Goal: Task Accomplishment & Management: Manage account settings

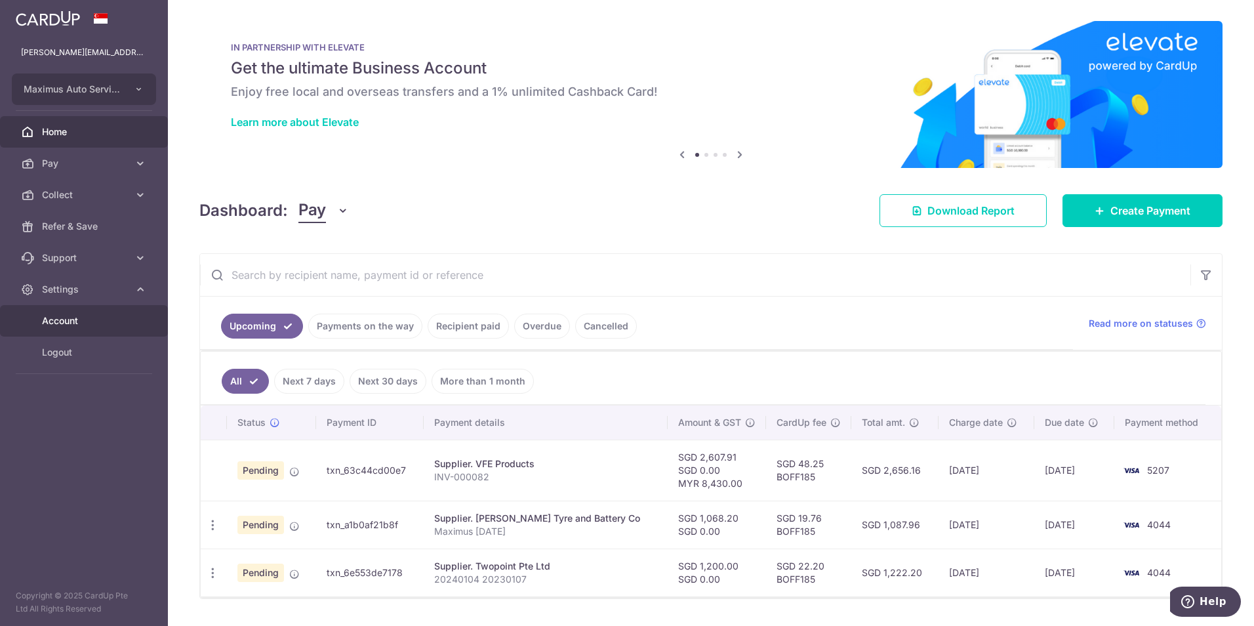
scroll to position [35, 0]
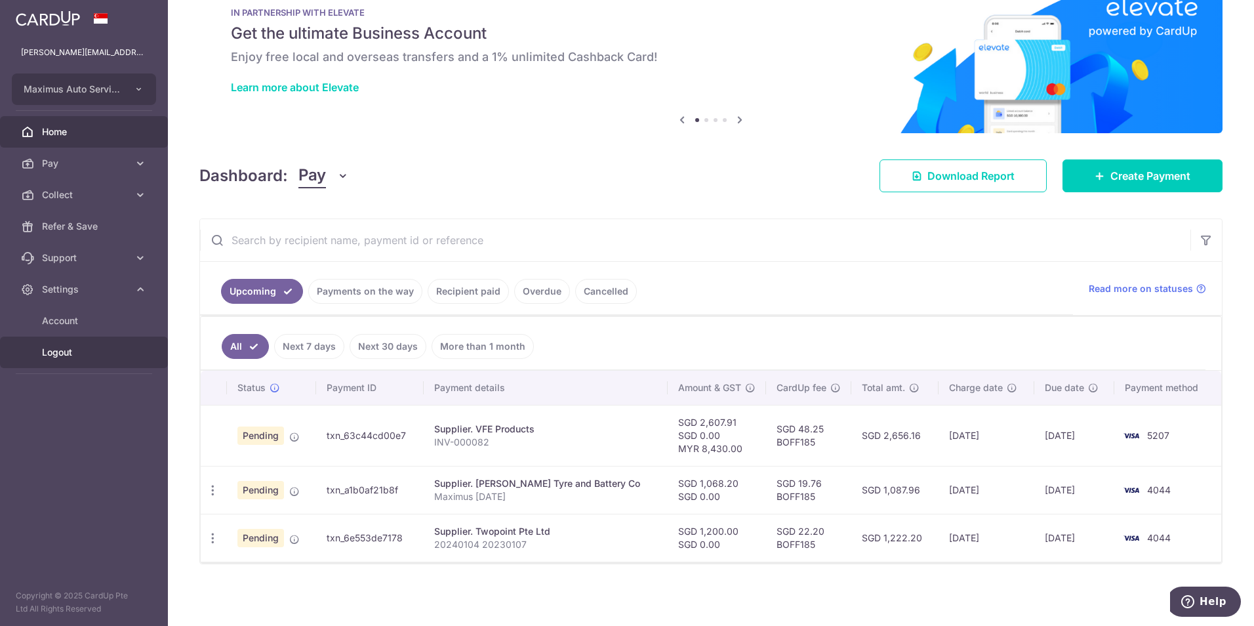
click at [73, 355] on span "Logout" at bounding box center [85, 352] width 87 height 13
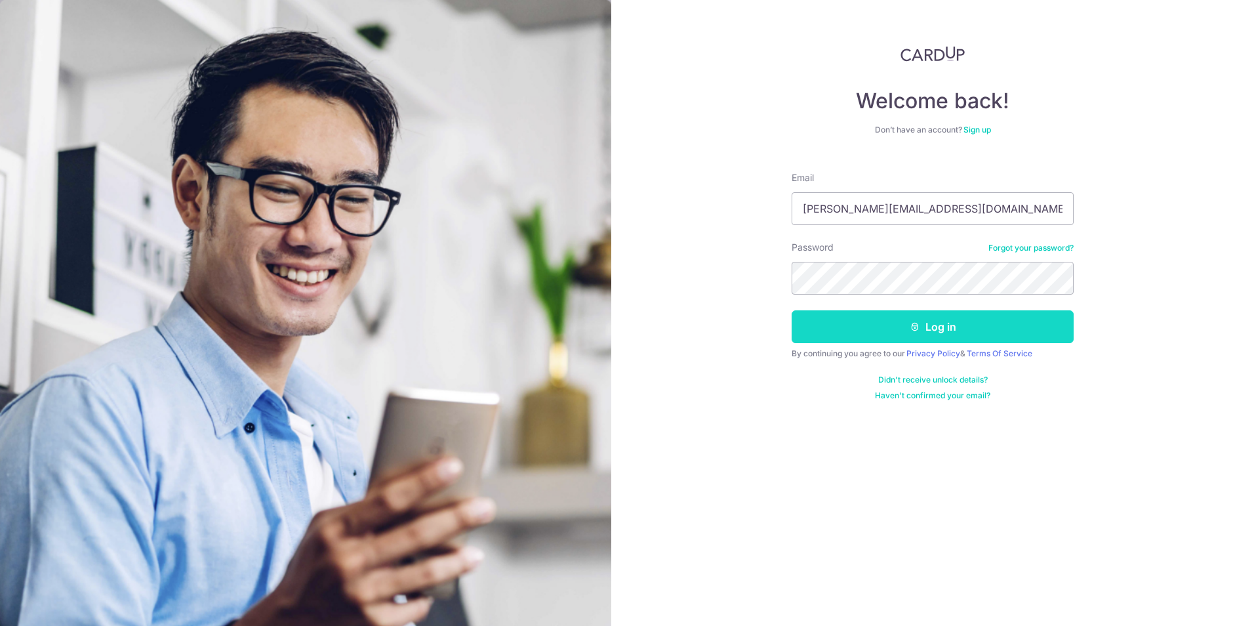
click at [879, 336] on button "Log in" at bounding box center [933, 326] width 282 height 33
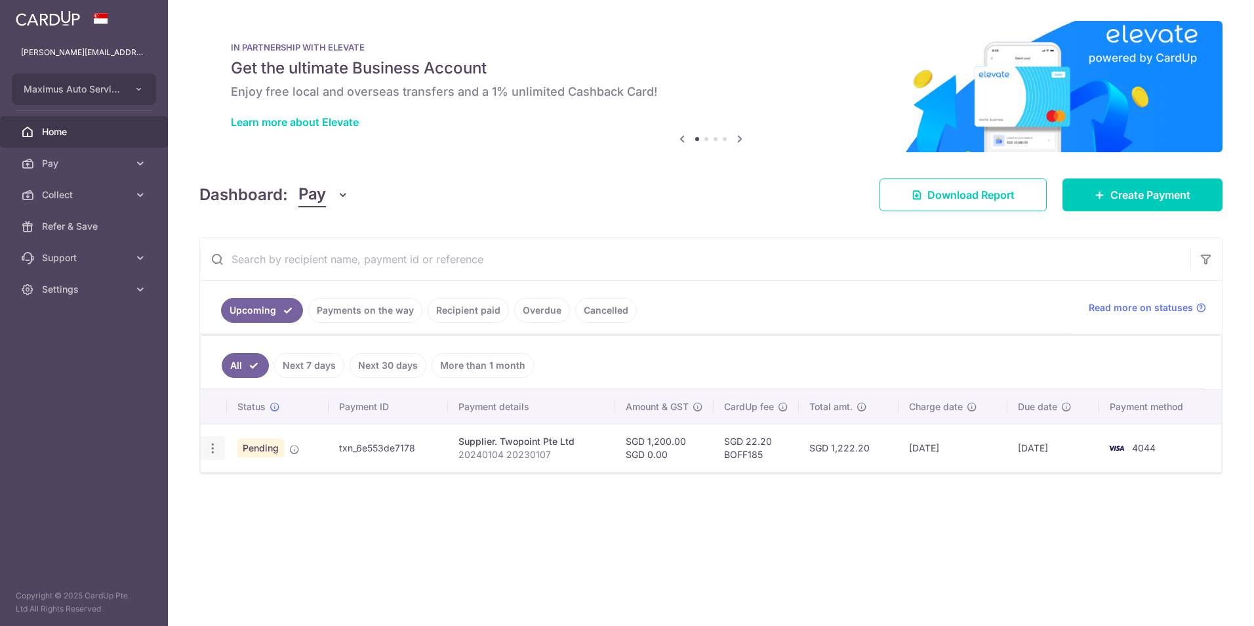
click at [212, 451] on icon "button" at bounding box center [213, 448] width 14 height 14
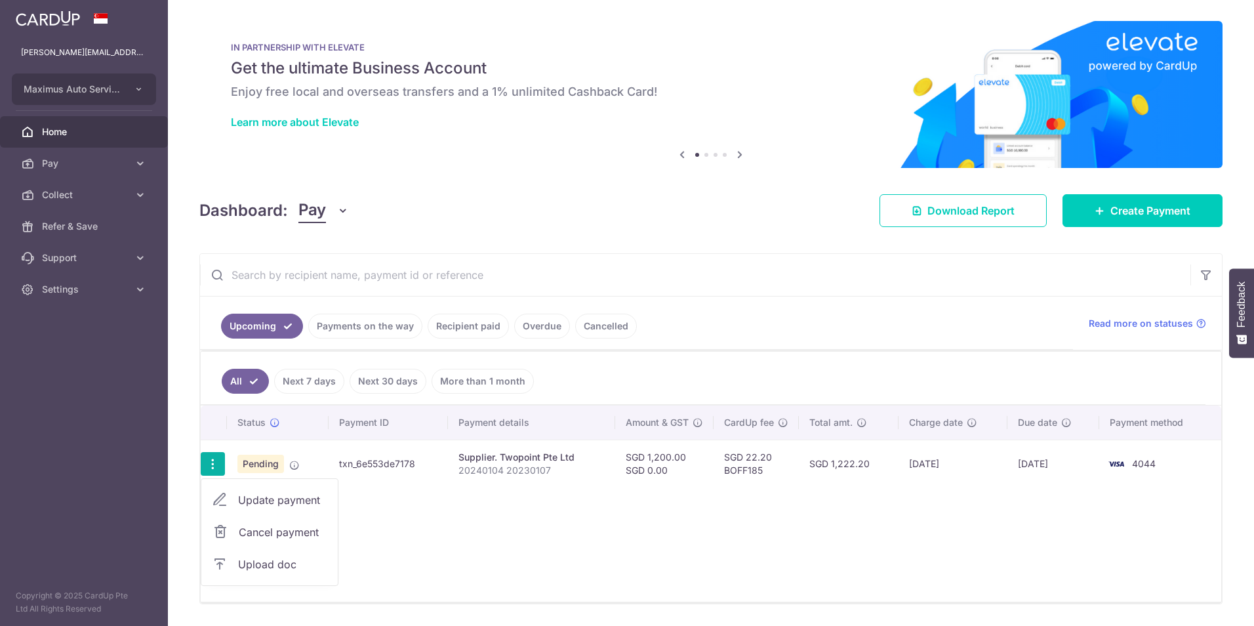
click at [295, 496] on span "Update payment" at bounding box center [282, 500] width 89 height 16
radio input "true"
type input "1,200.00"
type input "0.00"
type input "03/10/2025"
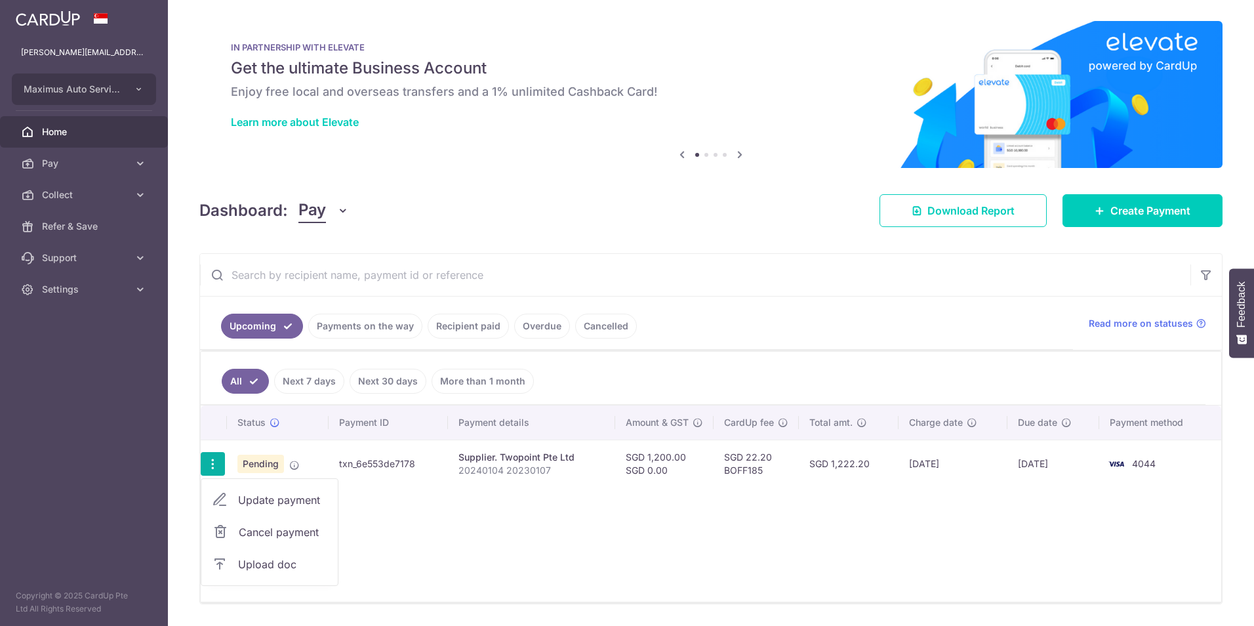
type input "20240104 20230107"
type input "Twopoint"
type input "BOFF185"
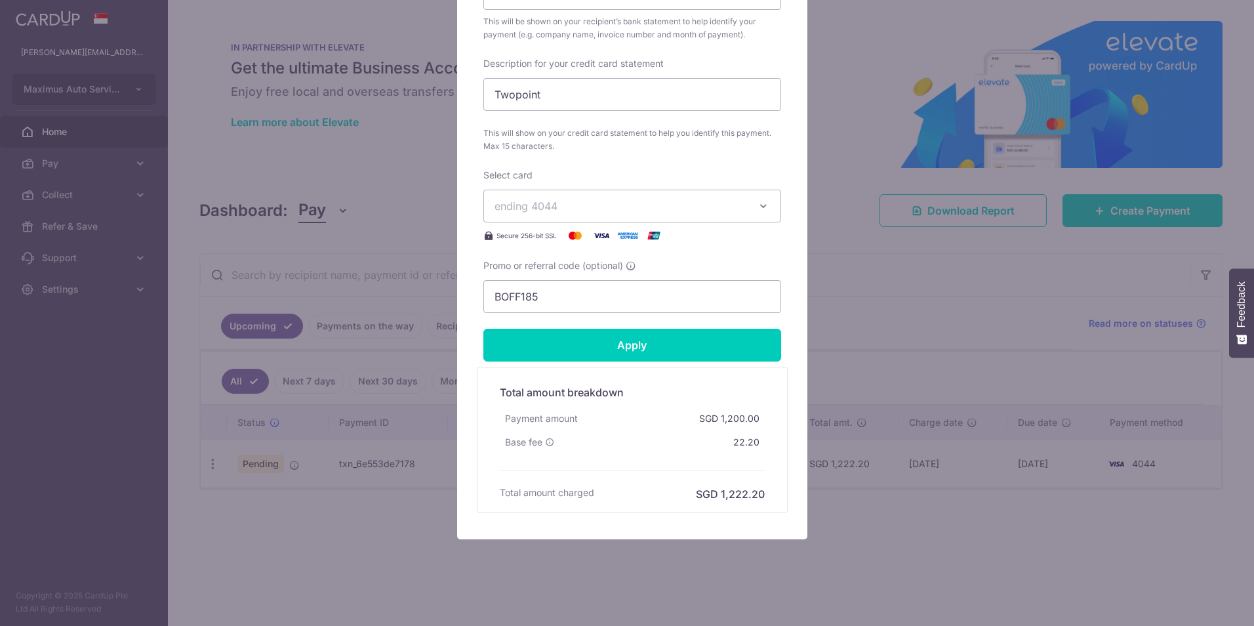
scroll to position [549, 0]
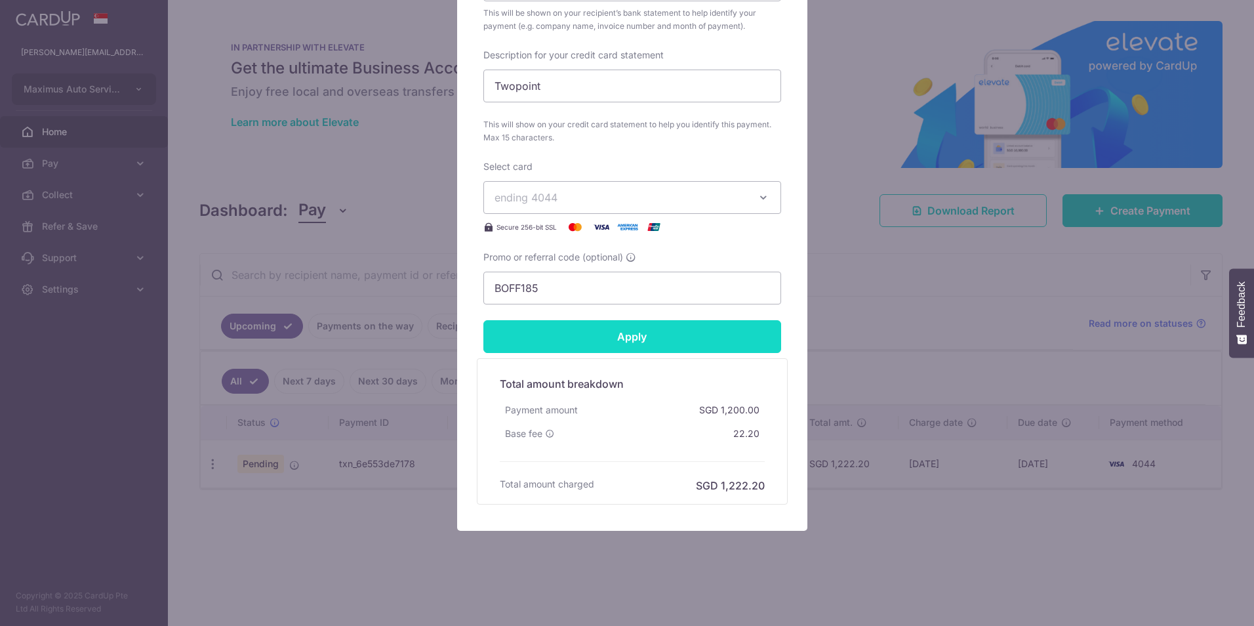
click at [609, 340] on input "Apply" at bounding box center [632, 336] width 298 height 33
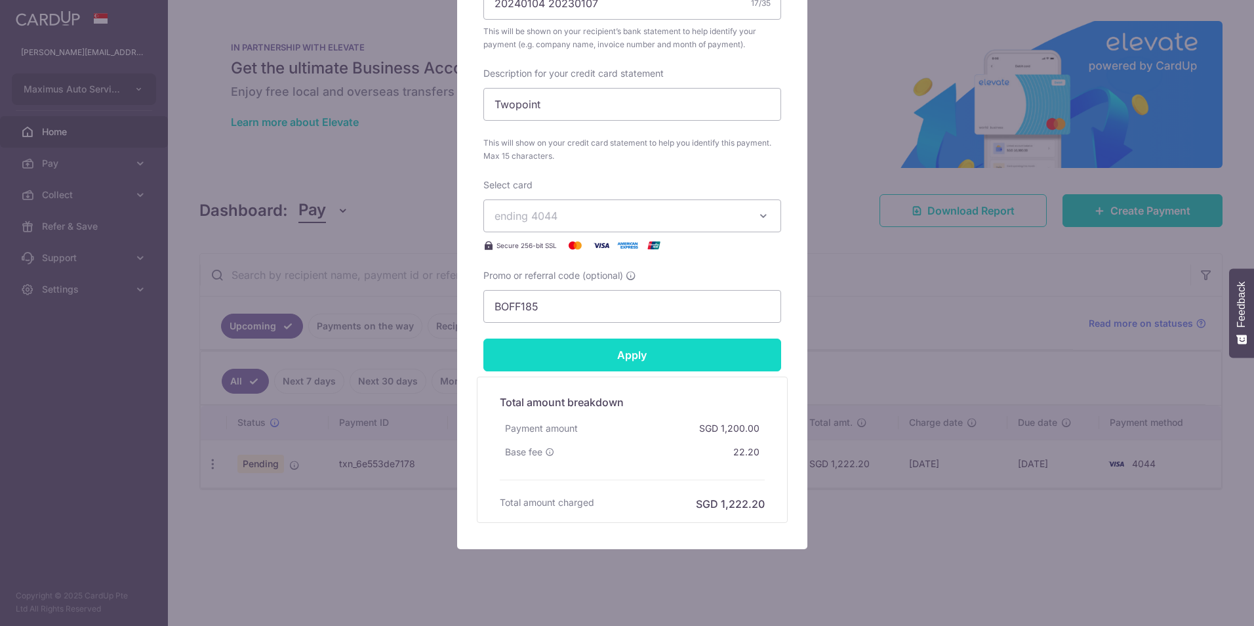
click at [614, 365] on input "Apply" at bounding box center [632, 354] width 298 height 33
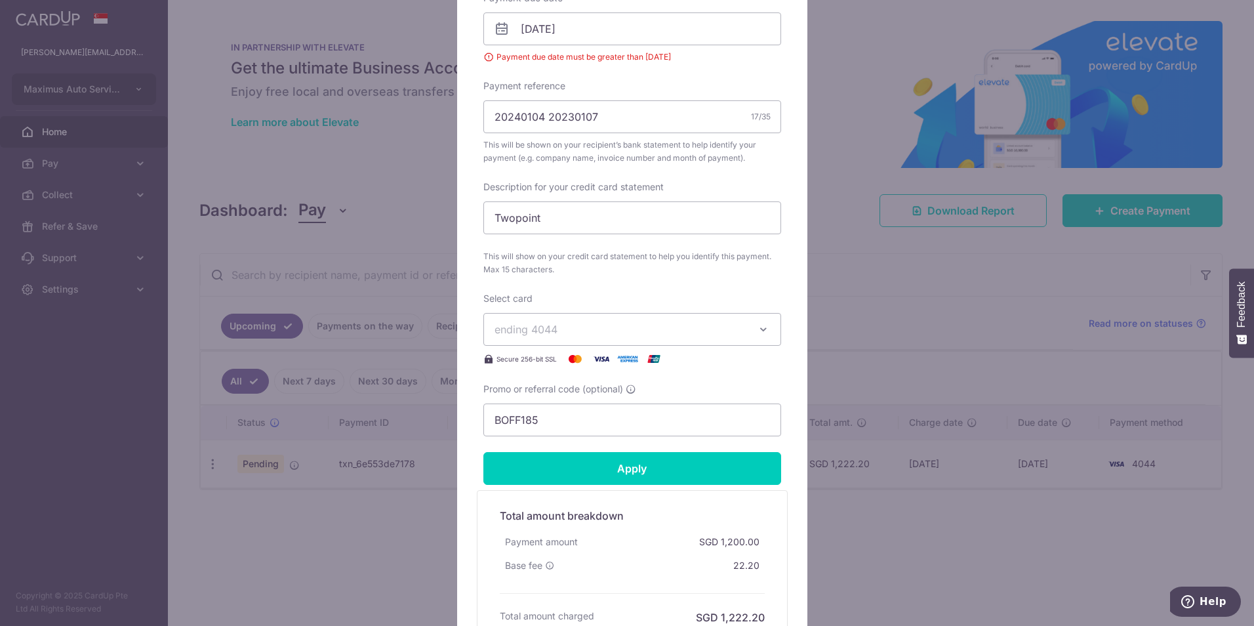
scroll to position [155, 0]
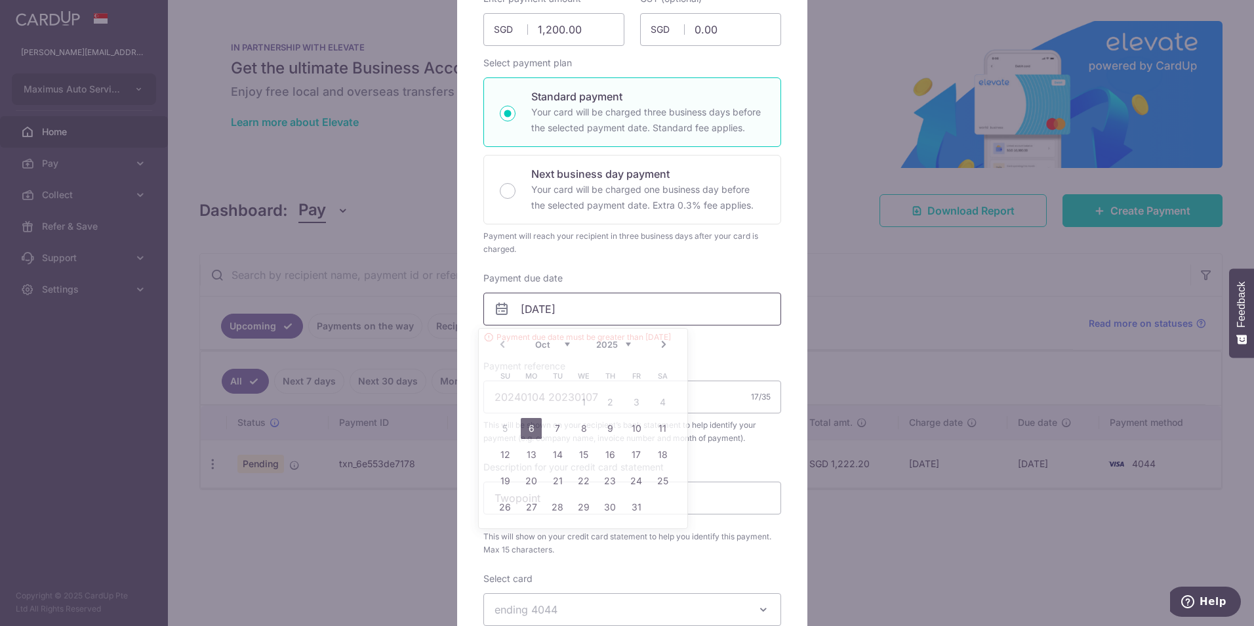
click at [611, 310] on input "03/10/2025" at bounding box center [632, 309] width 298 height 33
click at [531, 426] on link "6" at bounding box center [531, 428] width 21 height 21
type input "[DATE]"
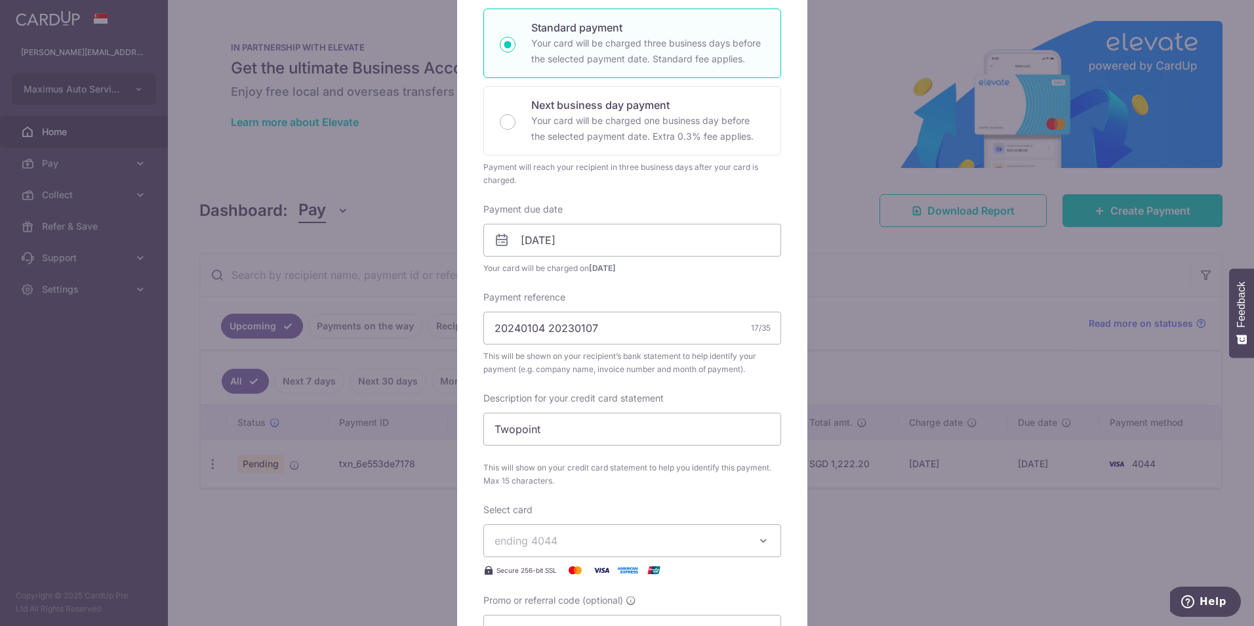
scroll to position [549, 0]
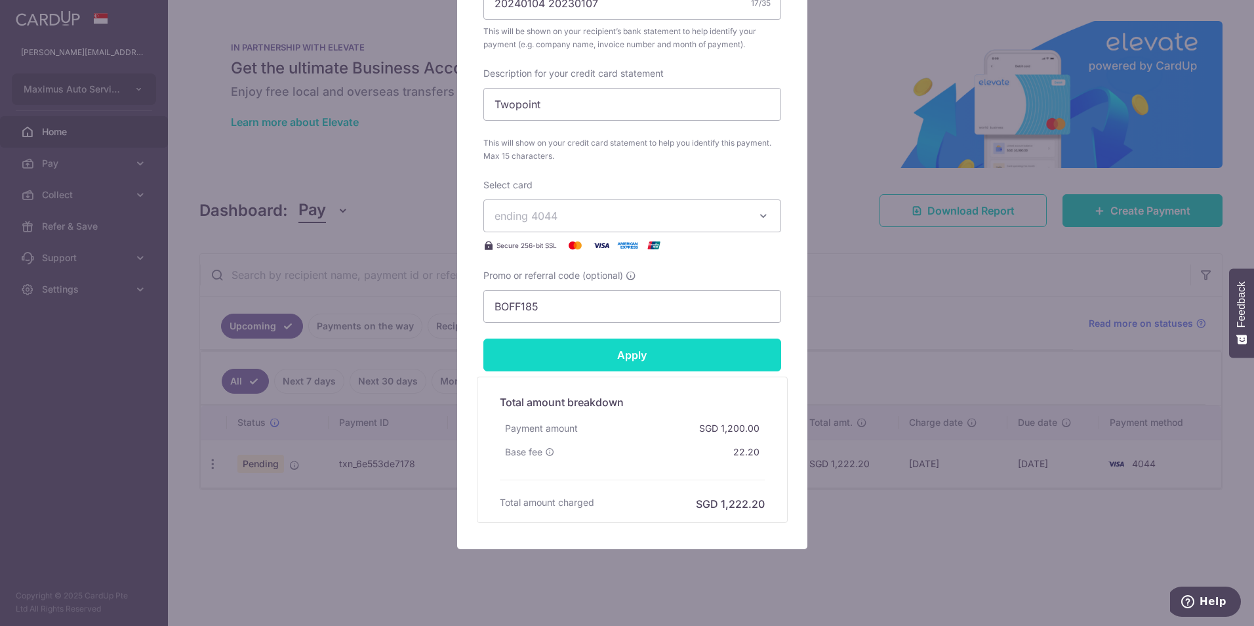
click at [645, 354] on input "Apply" at bounding box center [632, 354] width 298 height 33
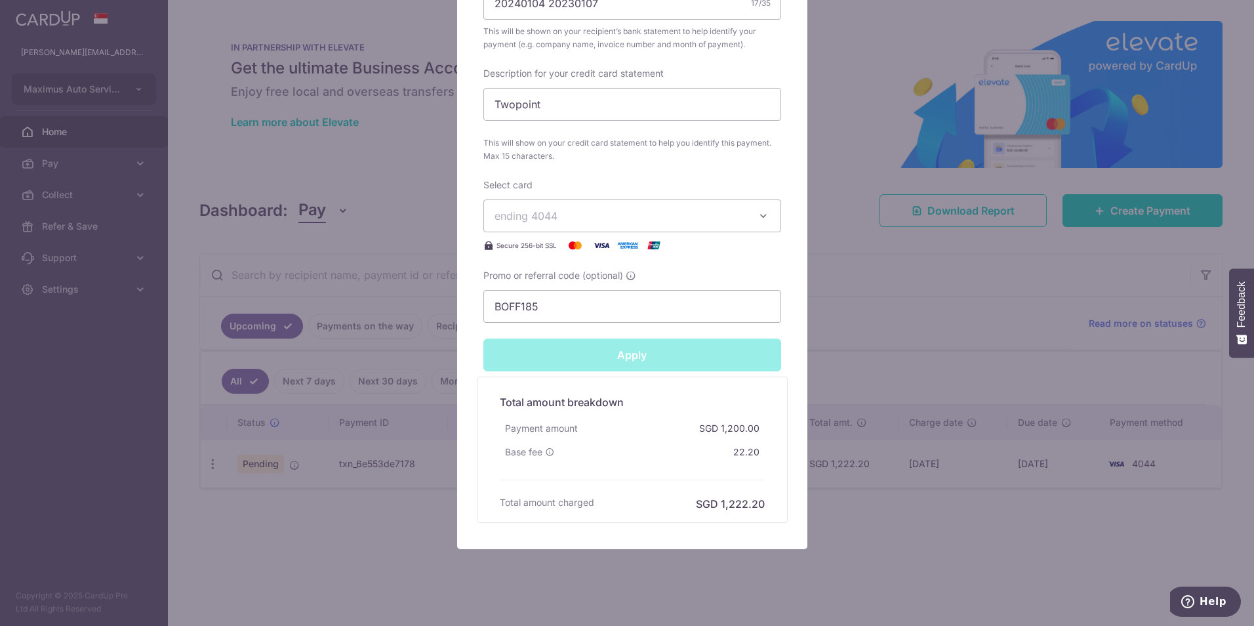
type input "Successfully Applied"
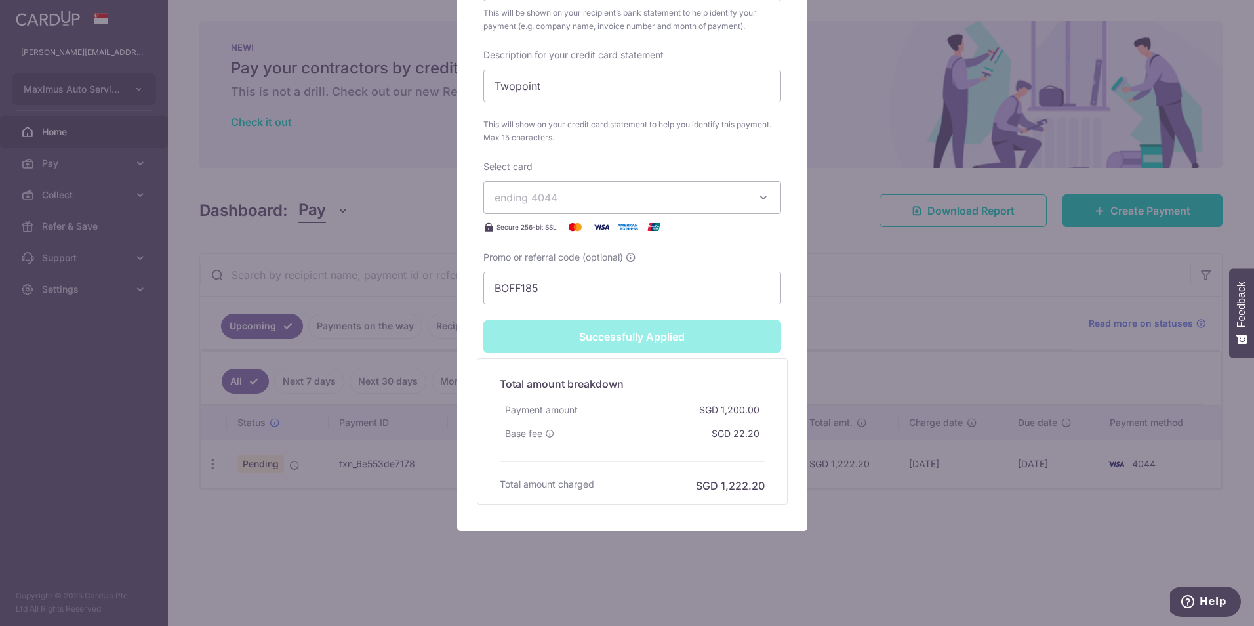
scroll to position [89, 0]
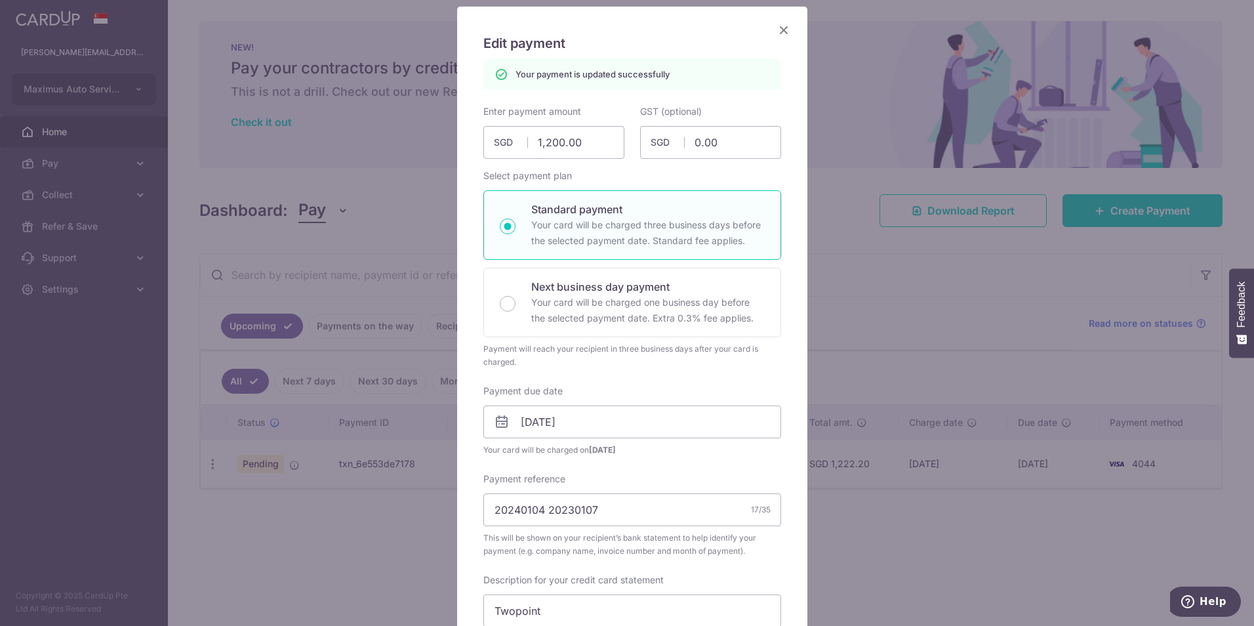
click at [776, 39] on div "Edit payment By clicking apply, you will make changes to all payments to Twopoi…" at bounding box center [632, 531] width 350 height 1049
click at [778, 30] on icon "Close" at bounding box center [784, 30] width 16 height 16
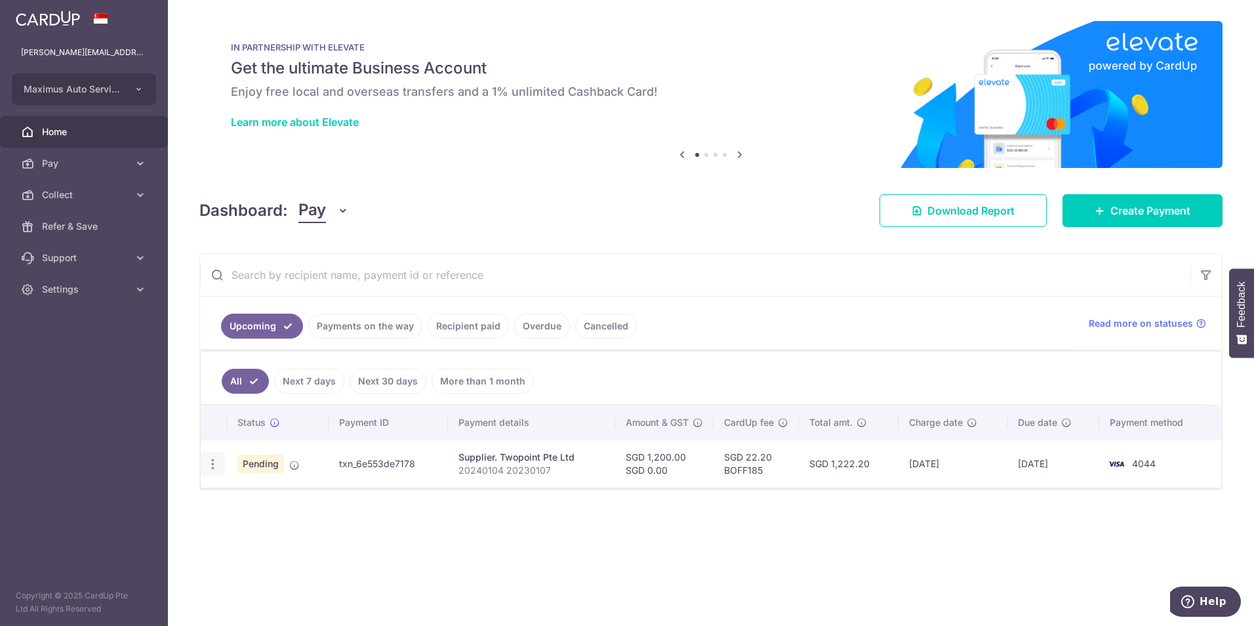
click at [215, 458] on icon "button" at bounding box center [213, 464] width 14 height 14
click at [281, 564] on span "Upload doc" at bounding box center [282, 564] width 89 height 16
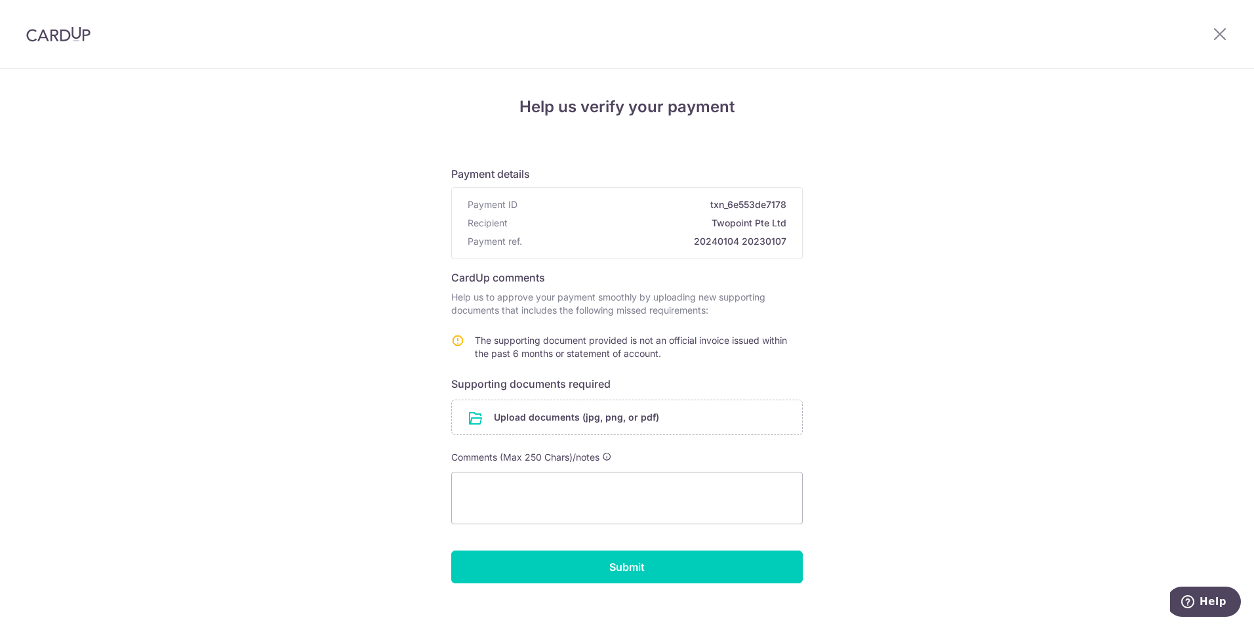
scroll to position [19, 0]
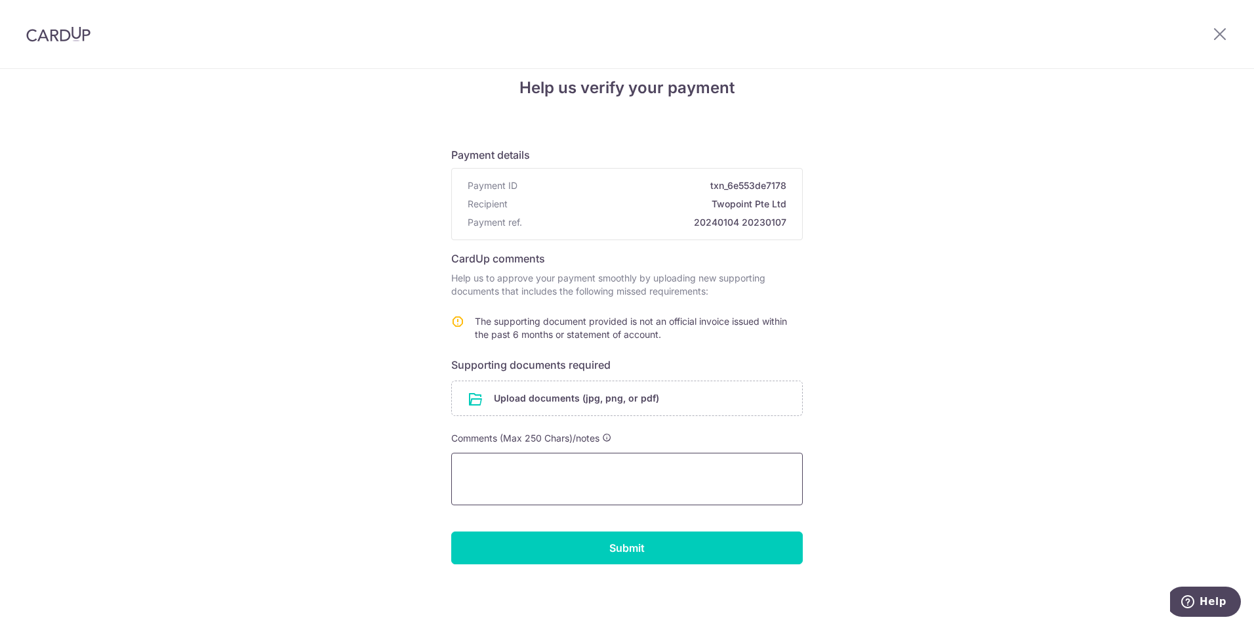
click at [546, 465] on textarea at bounding box center [627, 479] width 352 height 52
type textarea "M"
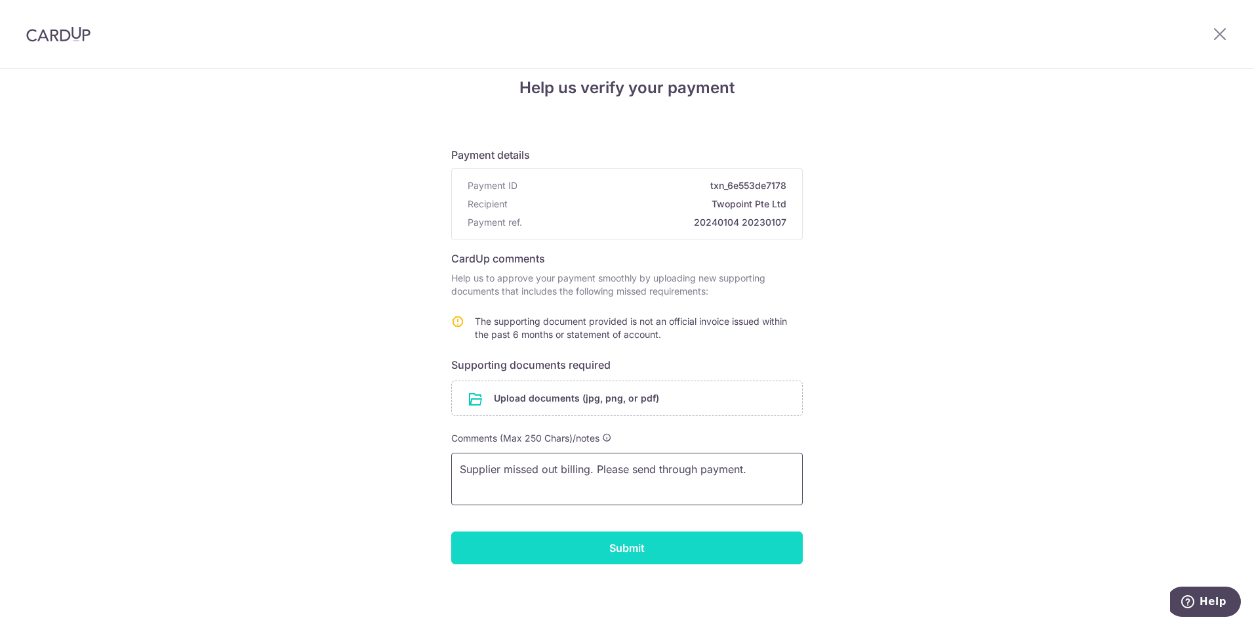
type textarea "Supplier missed out billing. Please send through payment."
click at [673, 534] on input "Submit" at bounding box center [627, 547] width 352 height 33
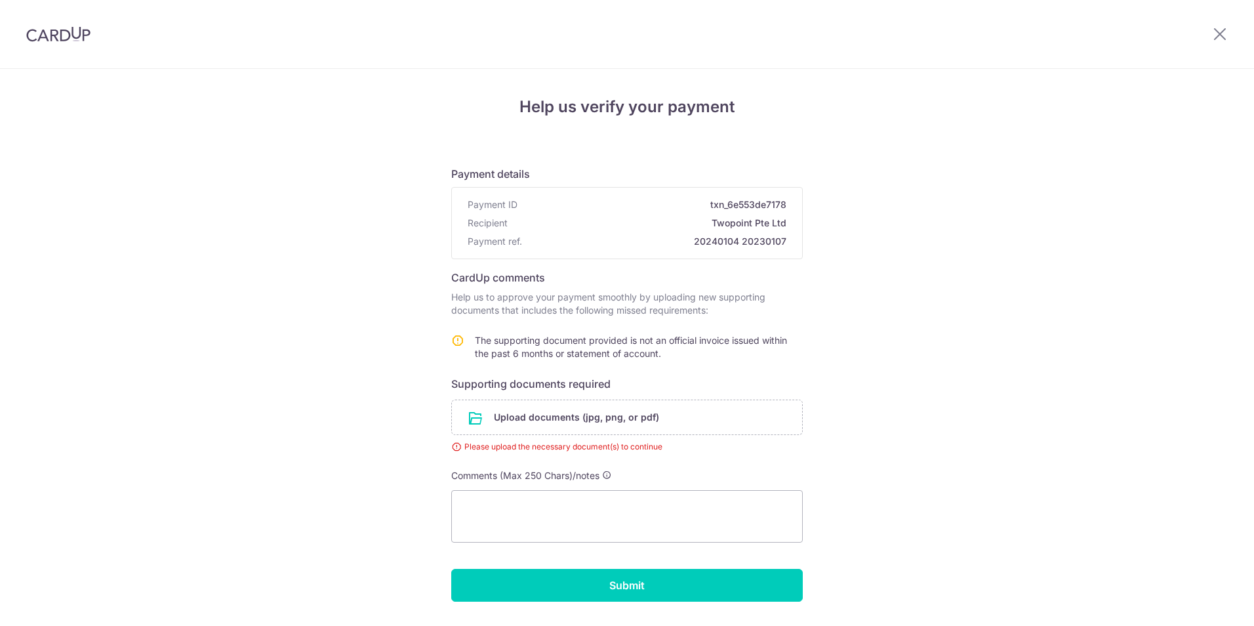
scroll to position [37, 0]
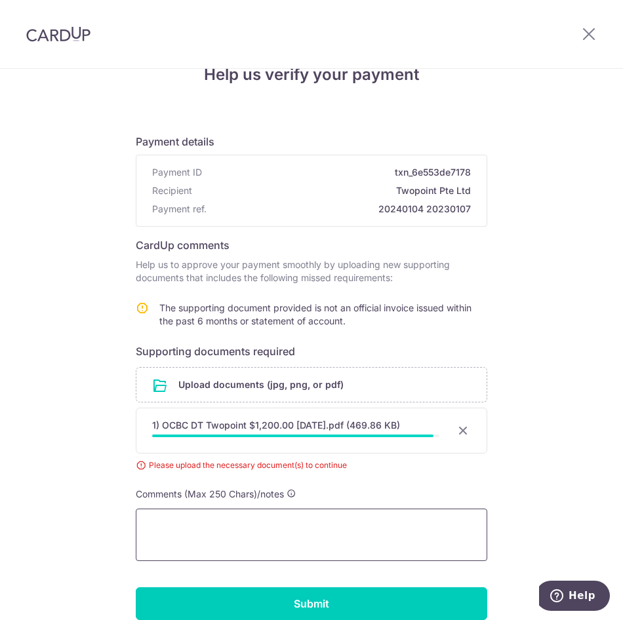
click at [244, 540] on textarea at bounding box center [312, 535] width 352 height 52
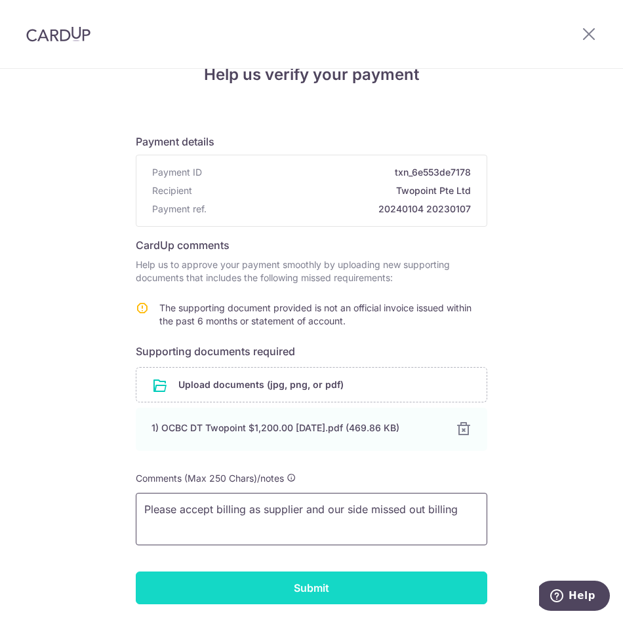
type textarea "Please accept billing as supplier and our side missed out billing"
click at [296, 586] on input "Submit" at bounding box center [312, 588] width 352 height 33
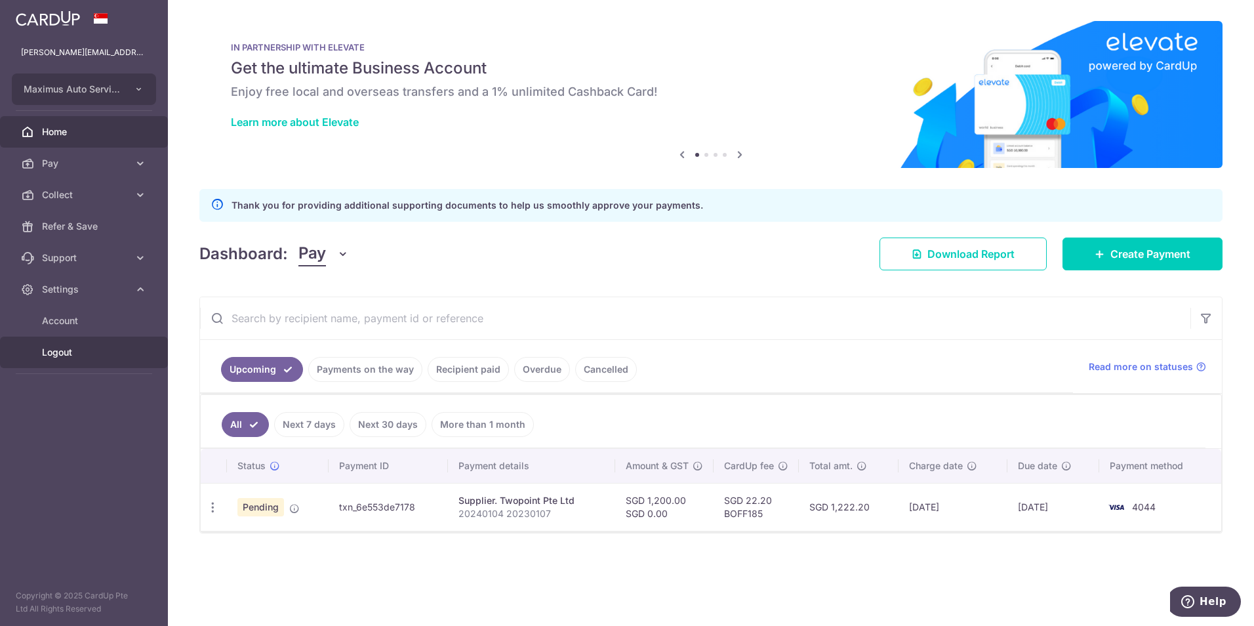
click at [55, 352] on span "Logout" at bounding box center [85, 352] width 87 height 13
